Goal: Information Seeking & Learning: Learn about a topic

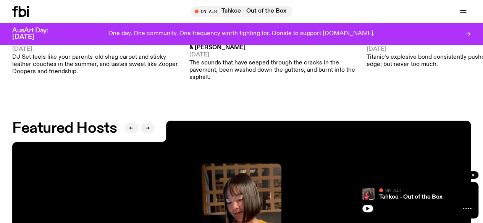
scroll to position [1067, 0]
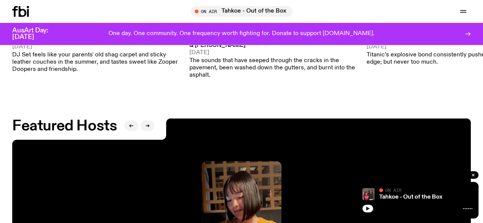
click at [19, 16] on icon at bounding box center [23, 11] width 8 height 11
click at [0, 0] on link "Schedule" at bounding box center [0, 0] width 0 height 0
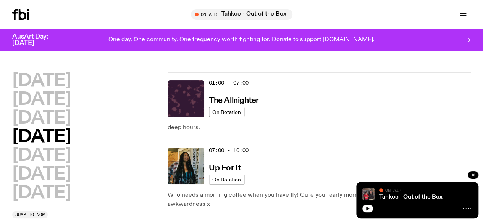
click at [44, 146] on h2 "[DATE]" at bounding box center [41, 137] width 58 height 17
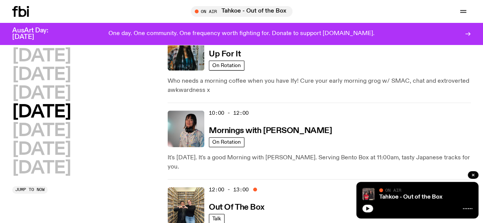
scroll to position [110, 0]
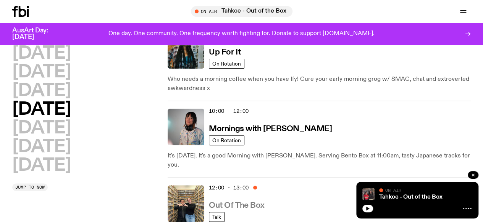
click at [223, 202] on h3 "Out Of The Box" at bounding box center [237, 206] width 56 height 8
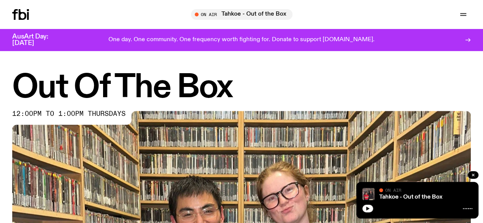
click at [389, 192] on span "On Air" at bounding box center [393, 190] width 16 height 5
click at [370, 208] on button "button" at bounding box center [367, 209] width 11 height 8
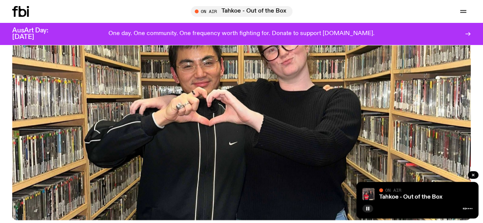
scroll to position [149, 0]
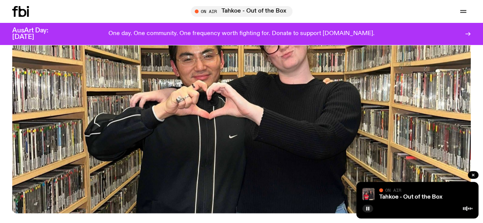
click at [290, 85] on img at bounding box center [241, 85] width 459 height 258
